Goal: Task Accomplishment & Management: Manage account settings

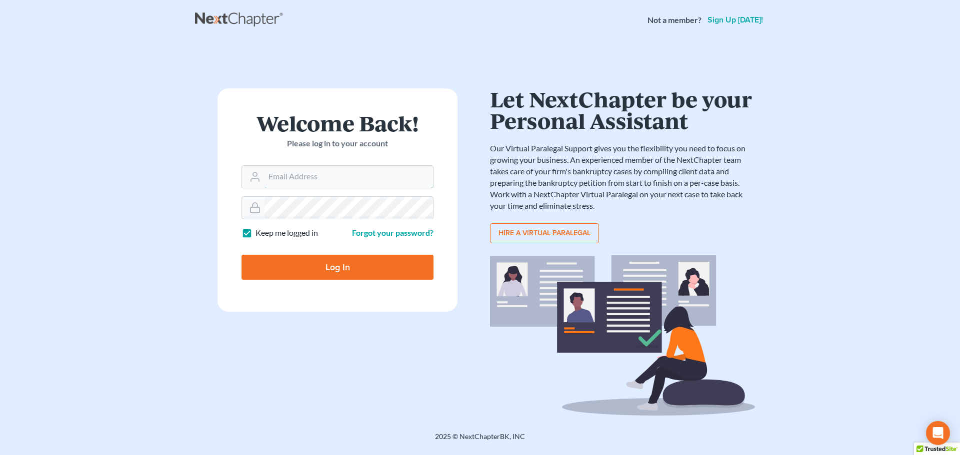
type input "[EMAIL_ADDRESS][DOMAIN_NAME]"
click at [387, 272] on input "Log In" at bounding box center [337, 267] width 192 height 25
type input "Thinking..."
